Goal: Check status: Check status

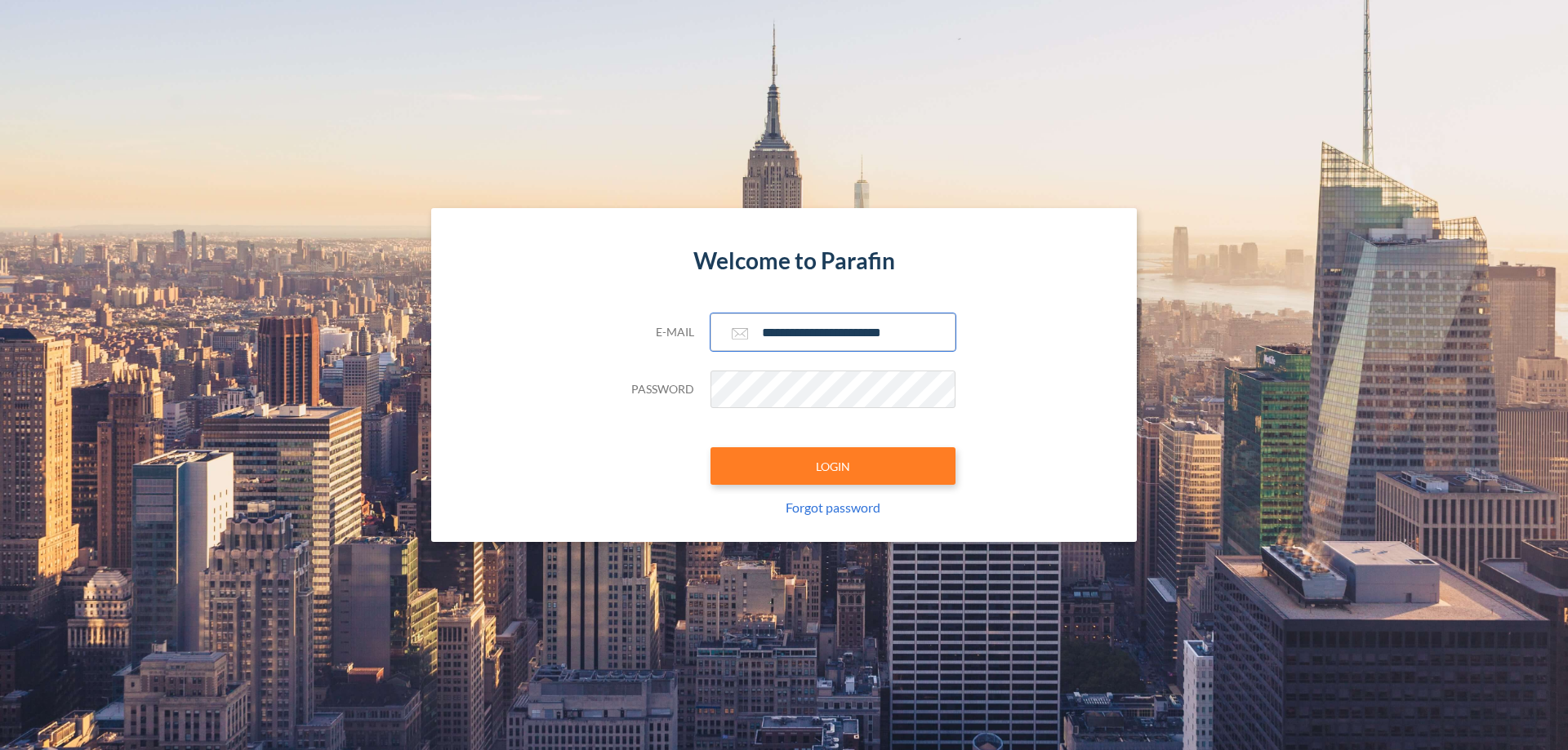
type input "**********"
click at [833, 467] on button "LOGIN" at bounding box center [833, 466] width 245 height 38
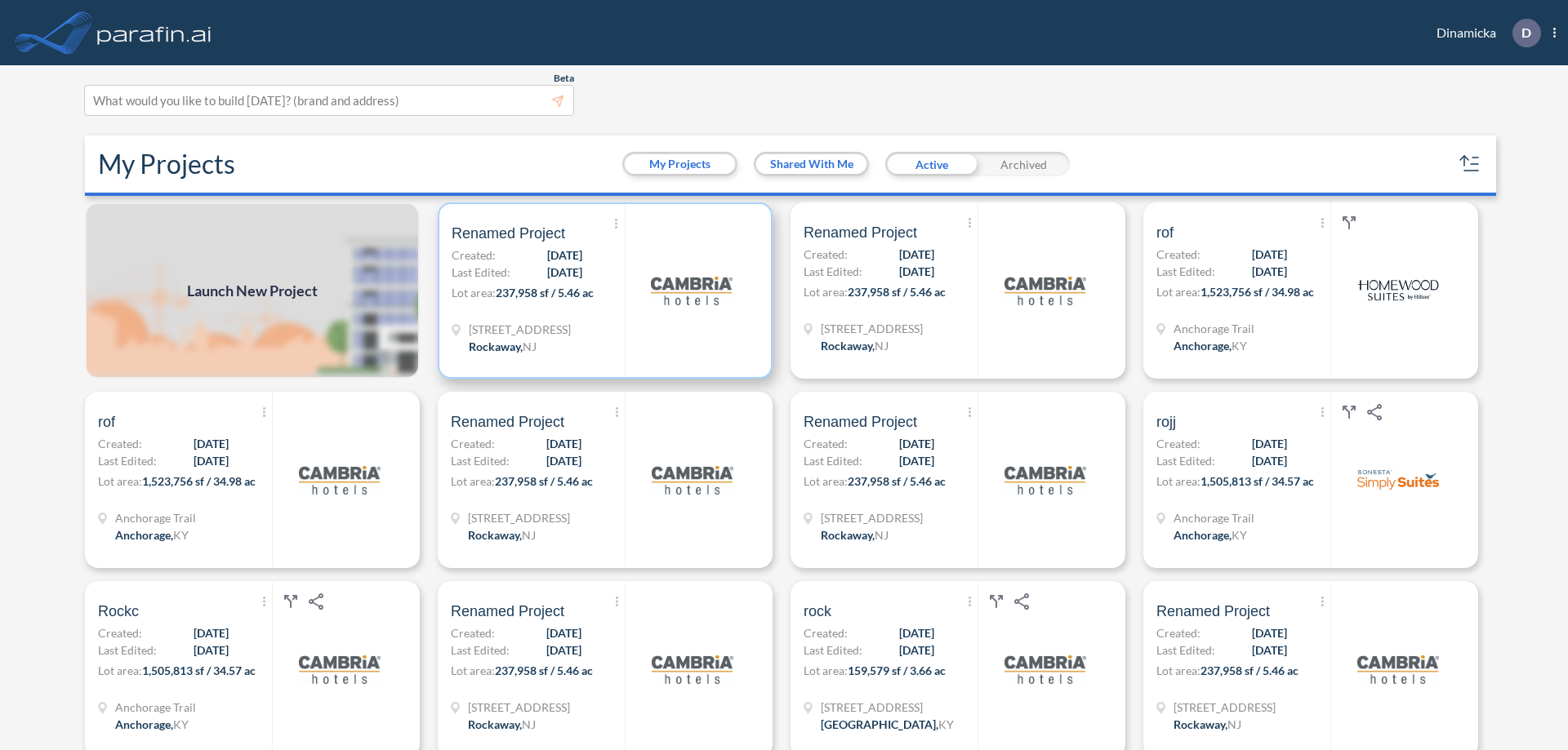
scroll to position [4, 0]
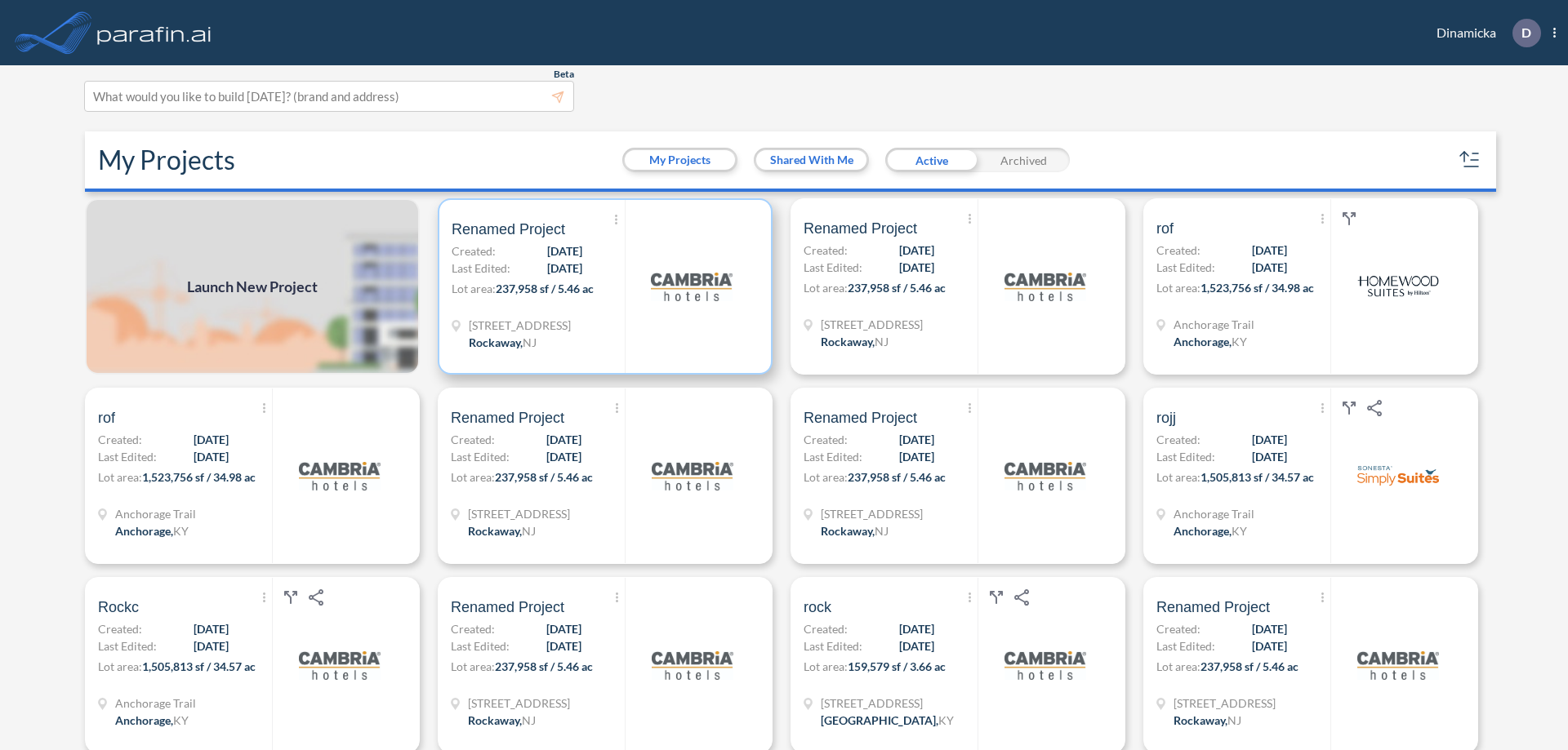
click at [602, 286] on p "Lot area: 237,958 sf / 5.46 ac" at bounding box center [538, 292] width 173 height 24
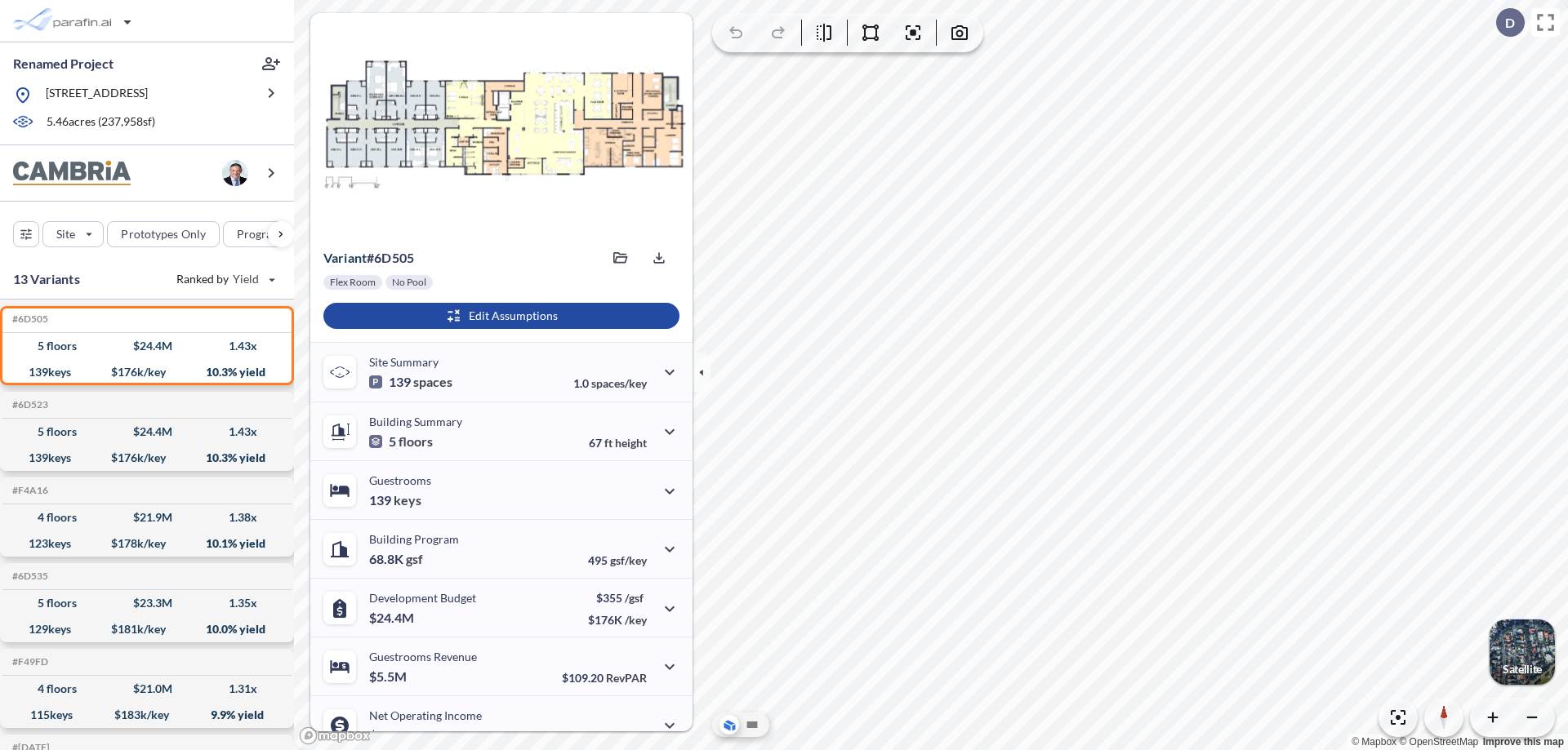
scroll to position [83, 0]
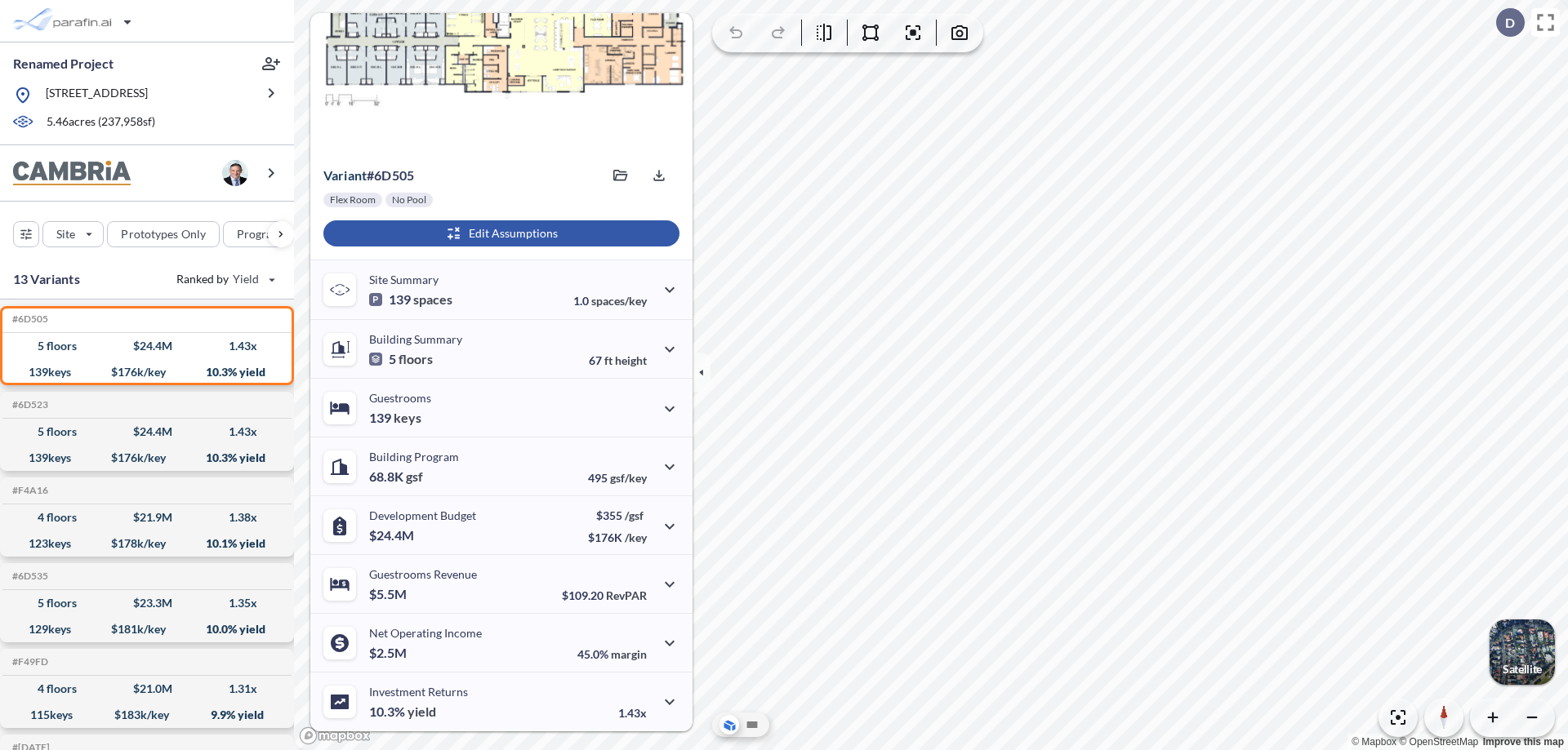
click at [499, 234] on div "button" at bounding box center [501, 234] width 356 height 26
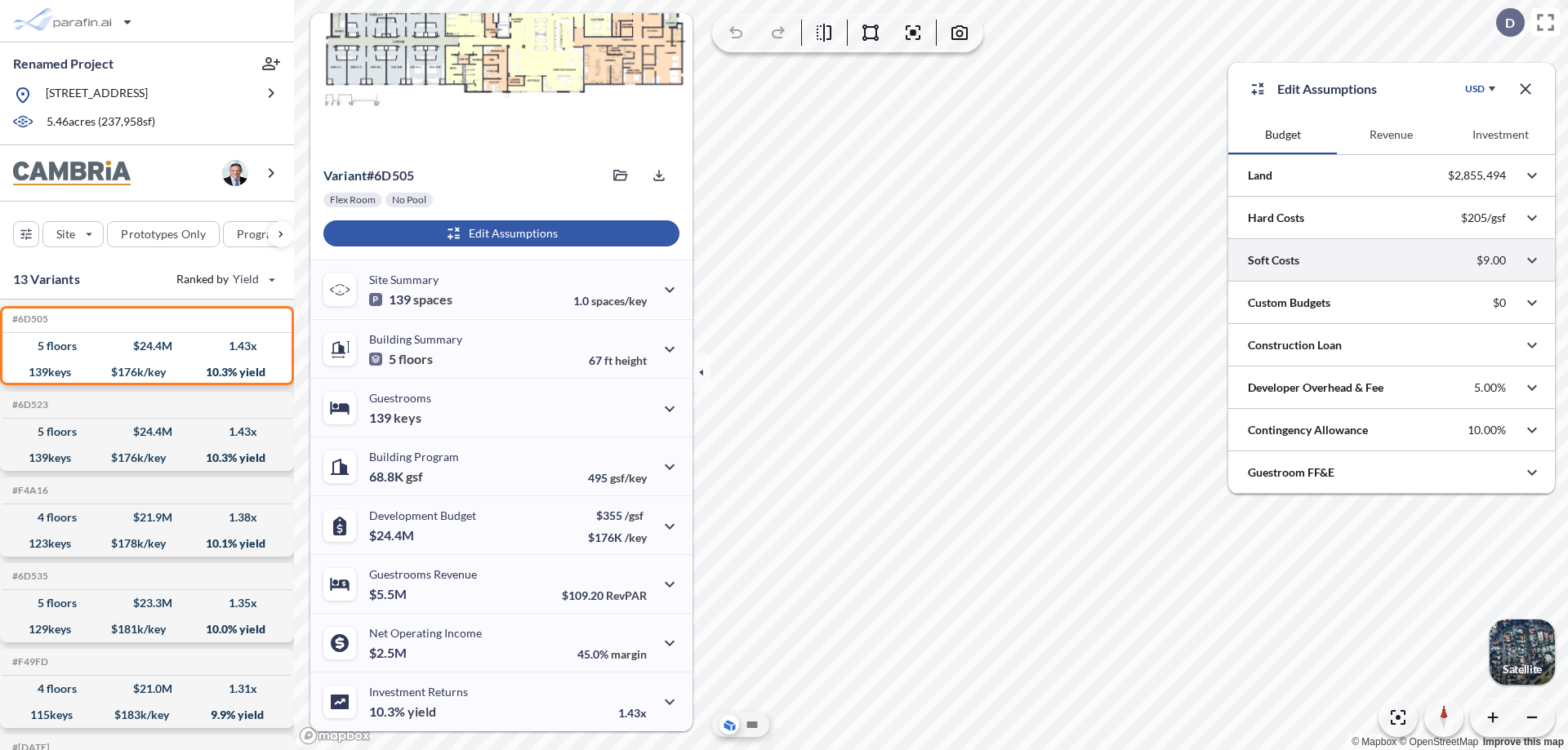
click at [1391, 260] on div at bounding box center [1390, 260] width 327 height 41
